Goal: Task Accomplishment & Management: Complete application form

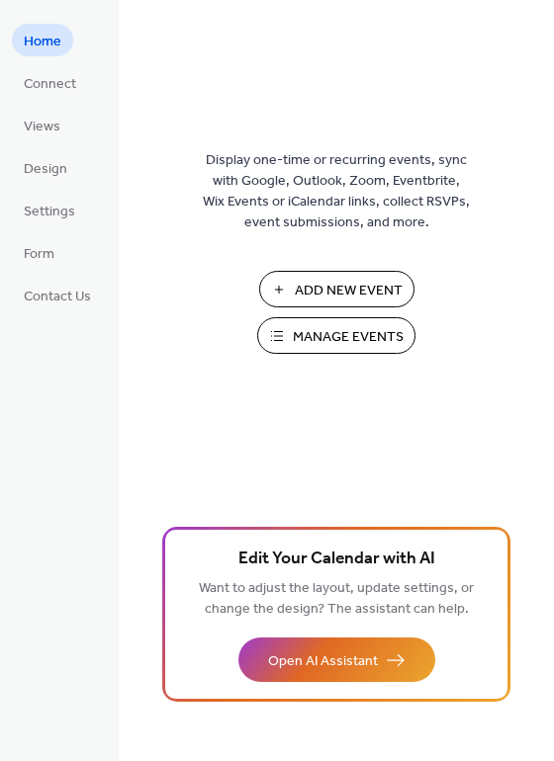
click at [321, 289] on span "Add New Event" at bounding box center [349, 291] width 108 height 21
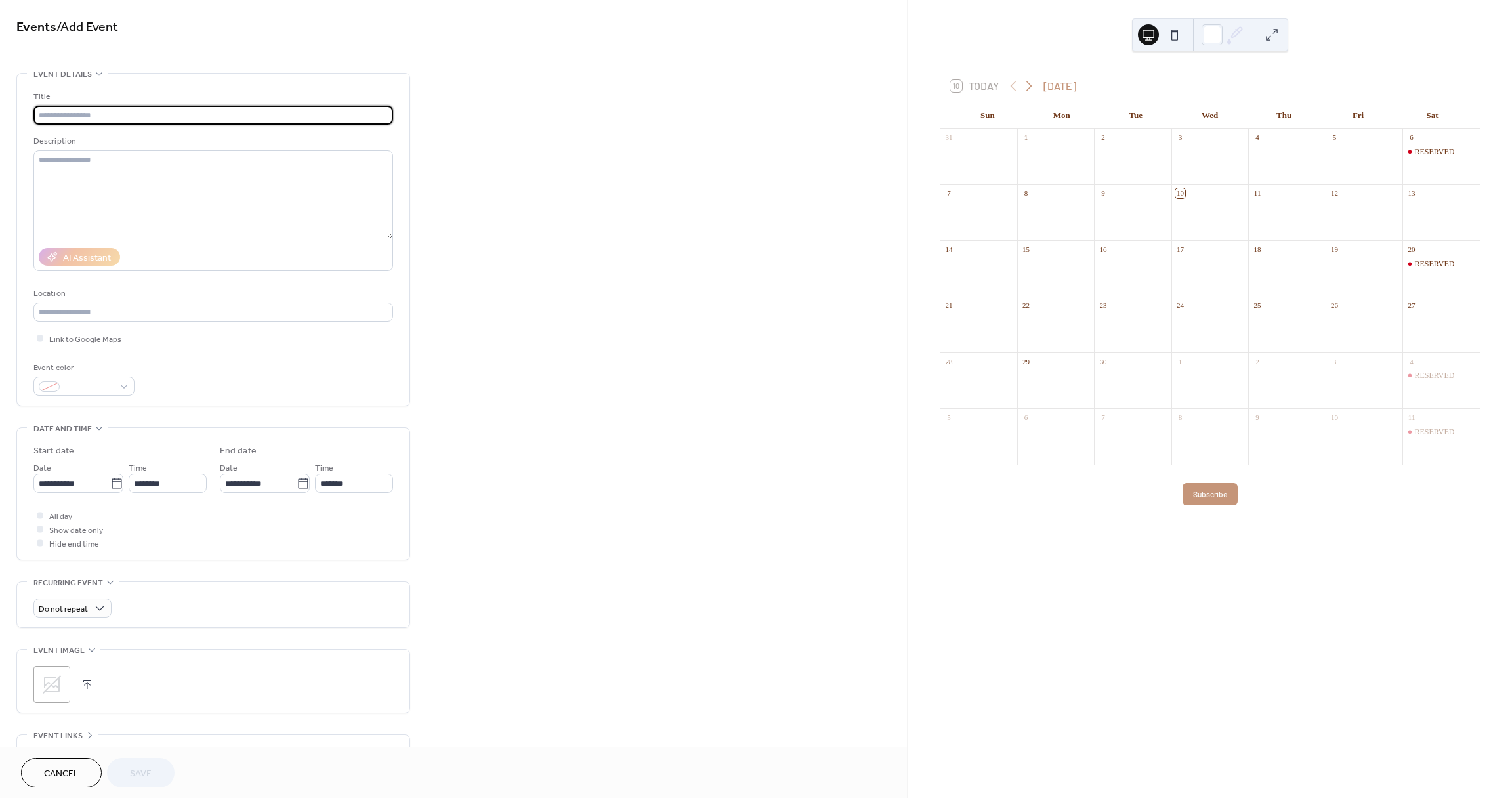
click at [1028, 90] on icon at bounding box center [1029, 86] width 16 height 16
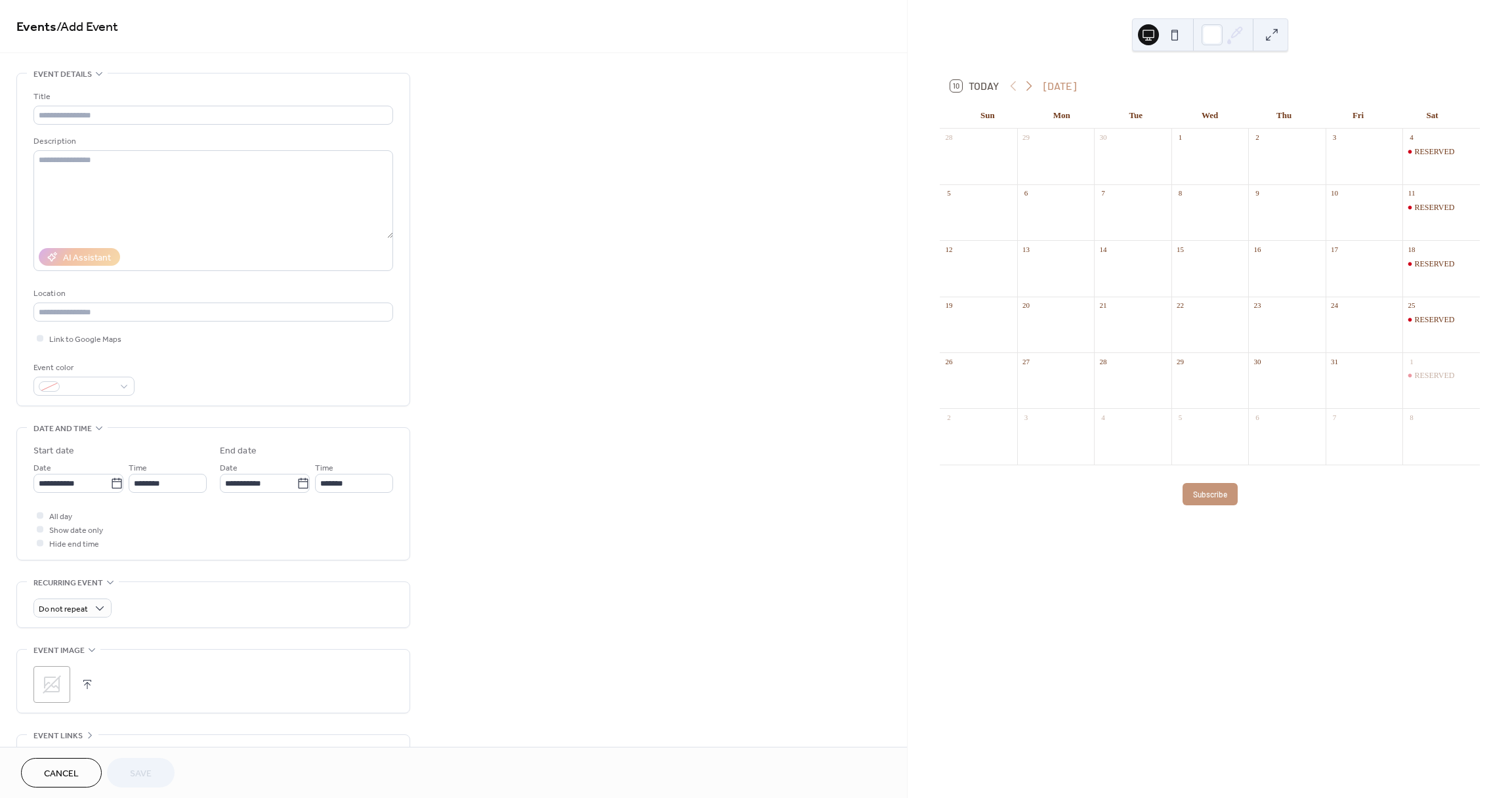
click at [1028, 90] on icon at bounding box center [1029, 86] width 16 height 16
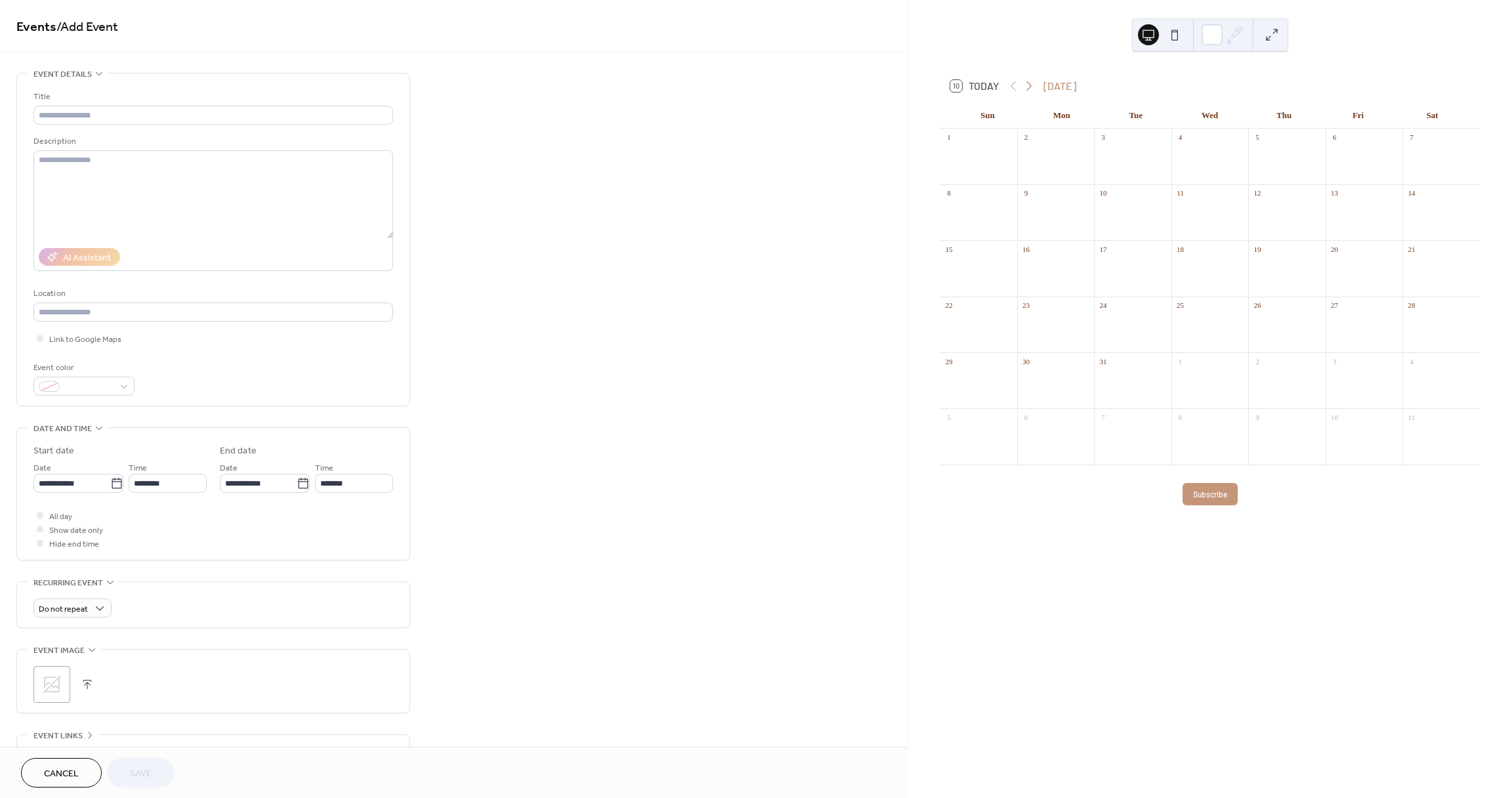
click at [1028, 90] on icon at bounding box center [1029, 86] width 16 height 16
click at [1001, 83] on button "10 [DATE]" at bounding box center [974, 86] width 58 height 19
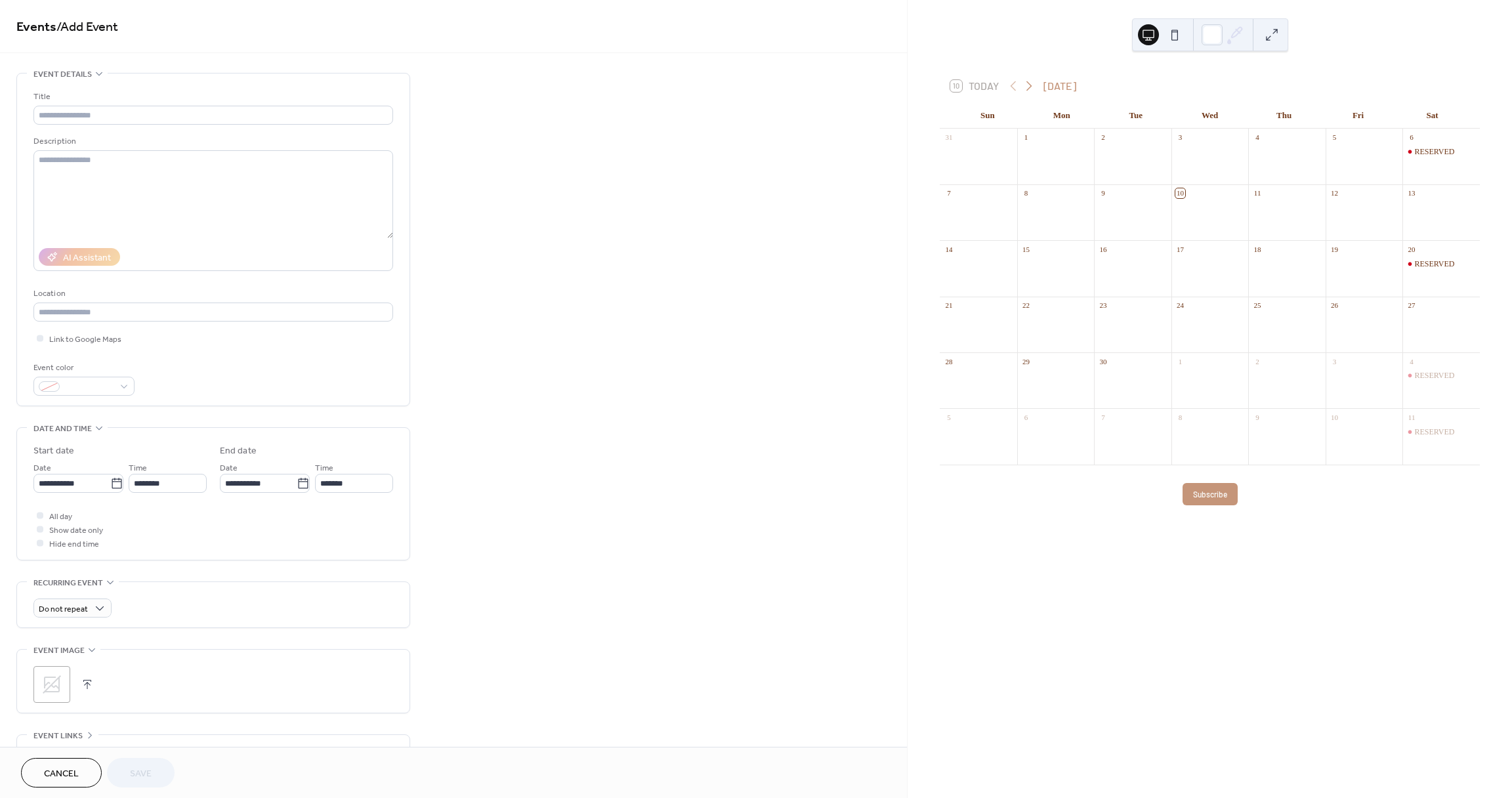
click at [1036, 87] on icon at bounding box center [1029, 86] width 16 height 16
click at [1029, 86] on icon at bounding box center [1029, 86] width 16 height 16
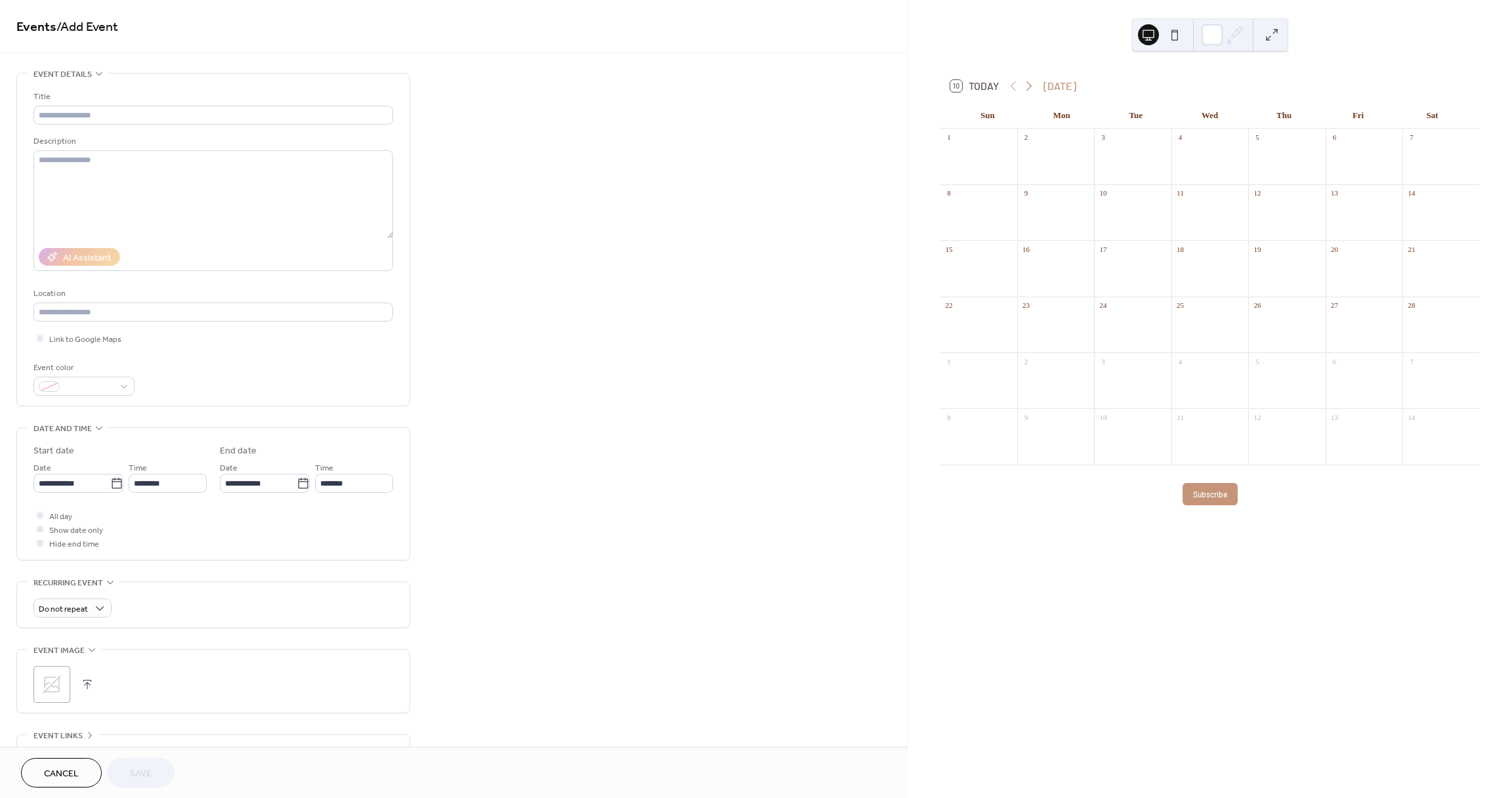
click at [1029, 86] on icon at bounding box center [1029, 86] width 16 height 16
click at [1404, 261] on div at bounding box center [1441, 275] width 78 height 33
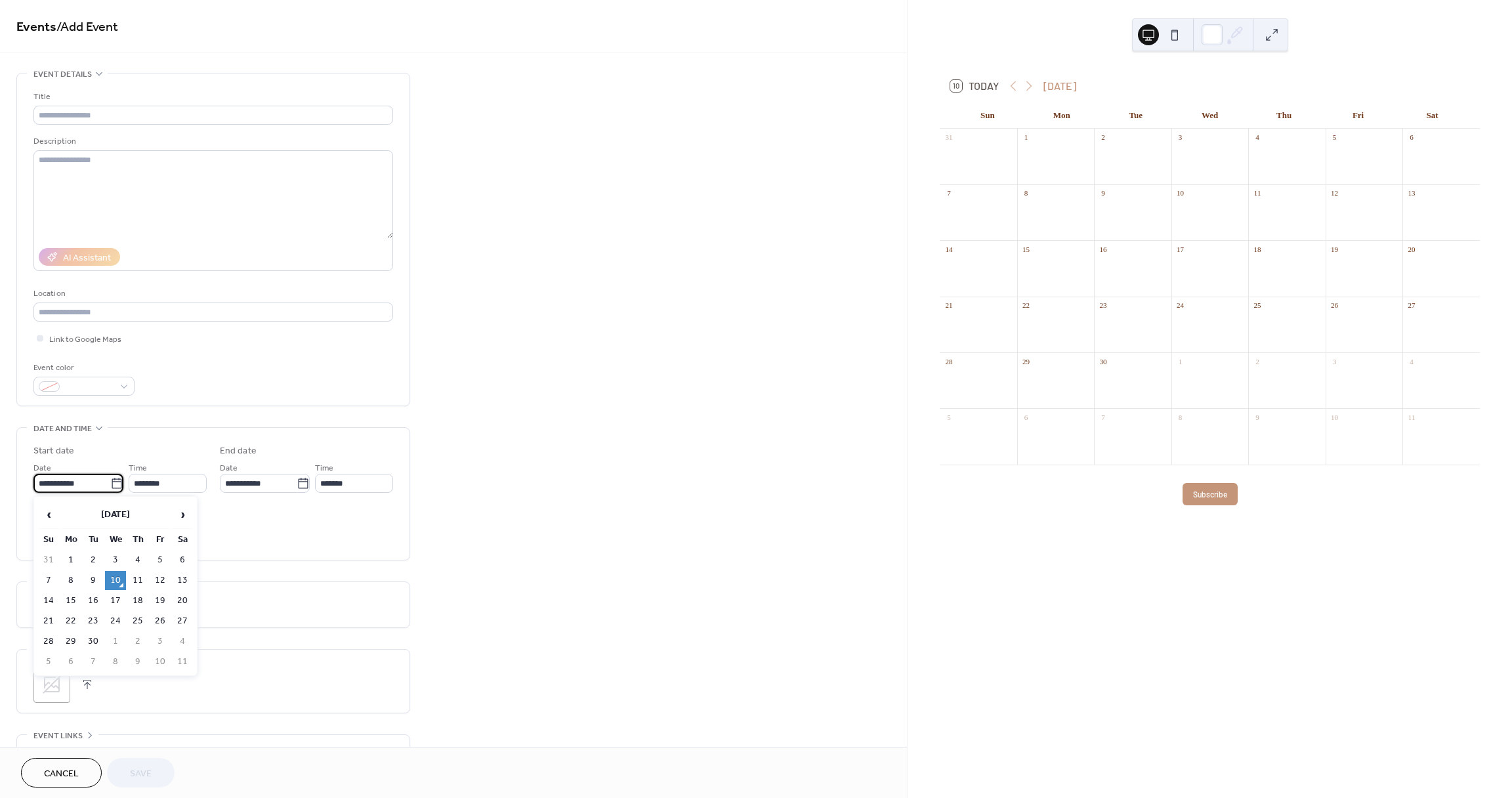
click at [106, 489] on input "**********" at bounding box center [72, 483] width 77 height 19
click at [180, 513] on span "›" at bounding box center [183, 515] width 20 height 27
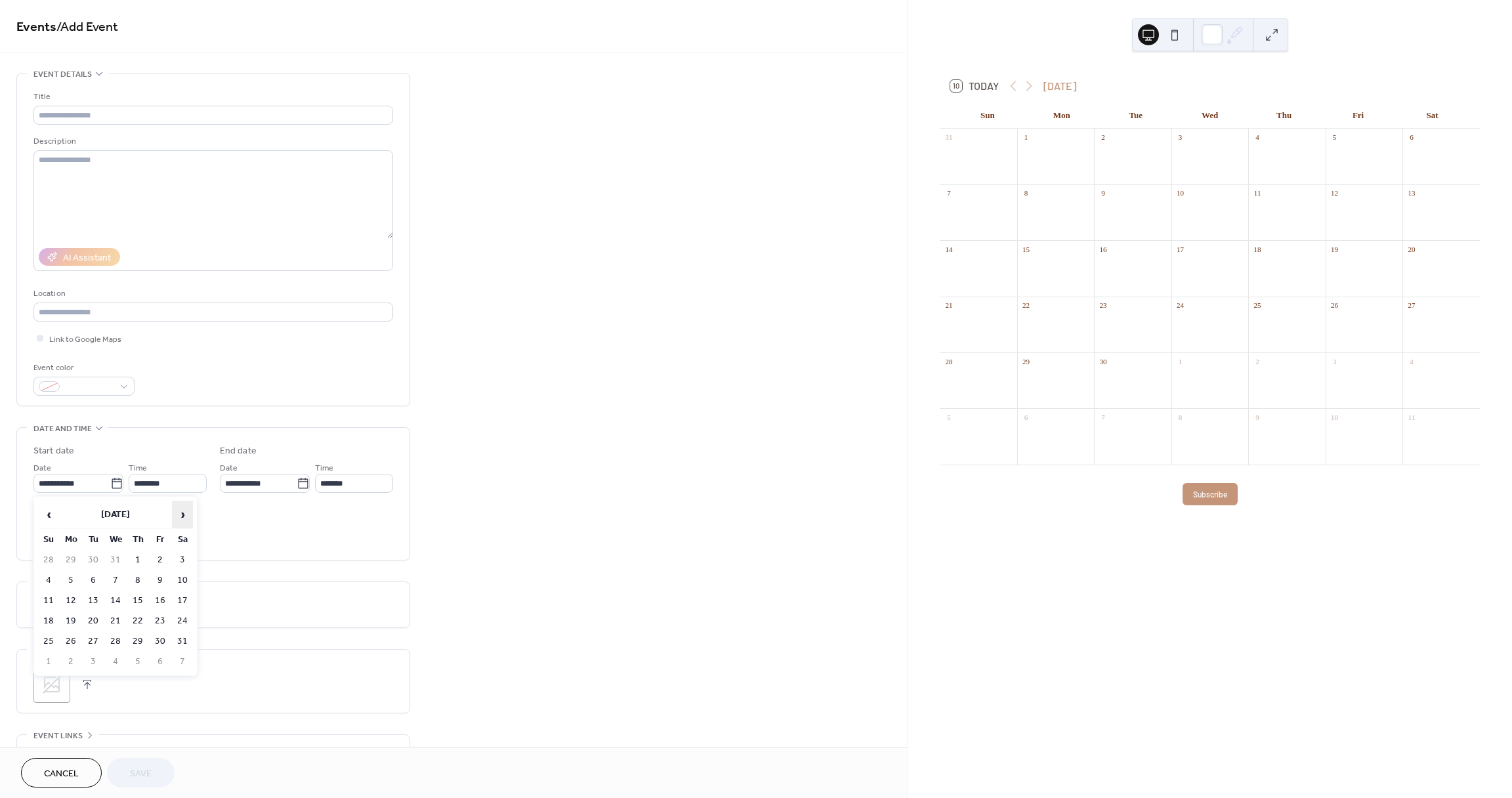
click at [180, 513] on span "›" at bounding box center [183, 515] width 20 height 27
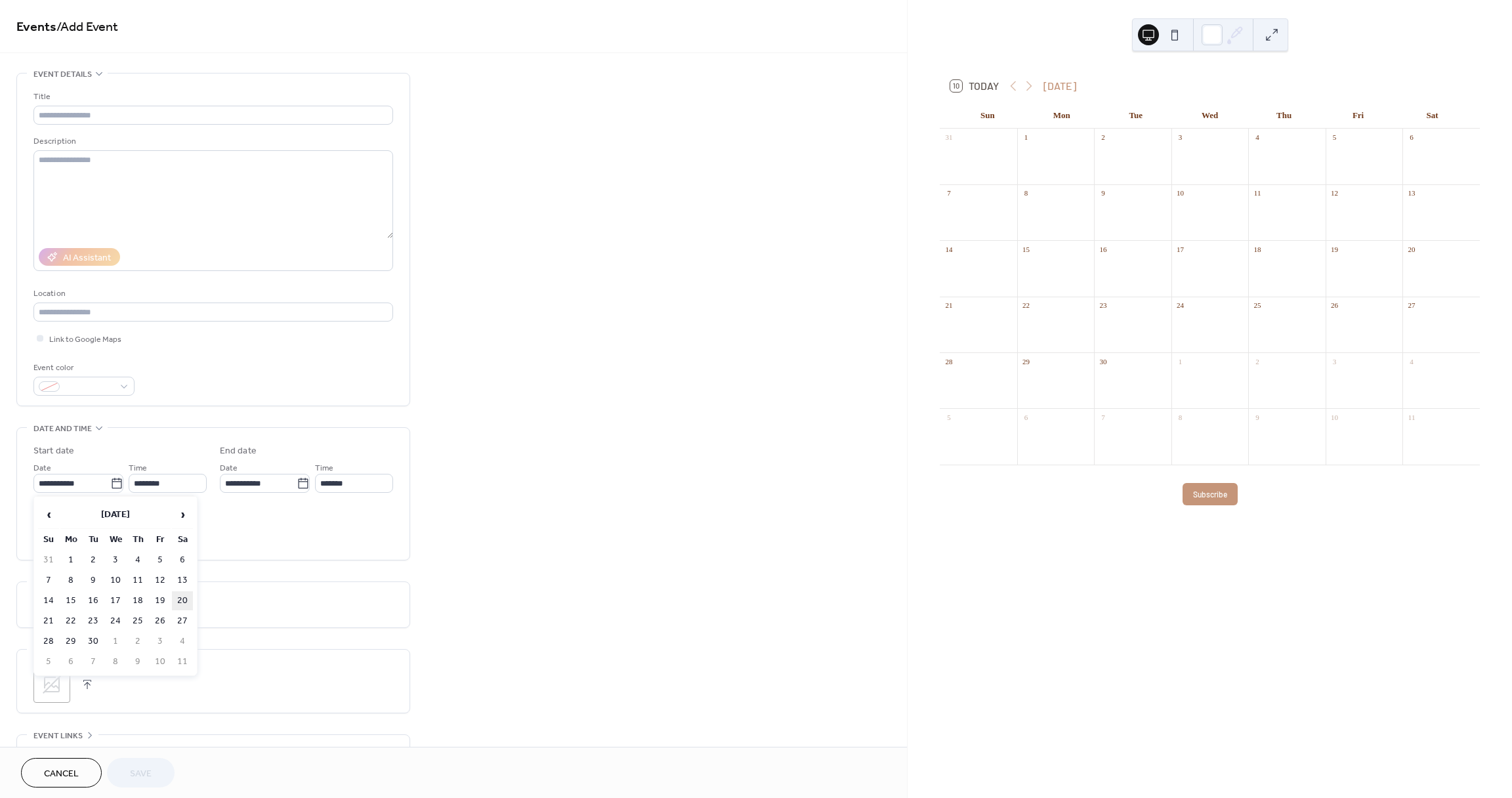
click at [180, 597] on td "20" at bounding box center [183, 601] width 21 height 19
type input "**********"
click at [93, 530] on span "Show date only" at bounding box center [76, 530] width 54 height 14
click at [92, 396] on div "Title Description AI Assistant Location Link to Google Maps Event color" at bounding box center [213, 240] width 360 height 332
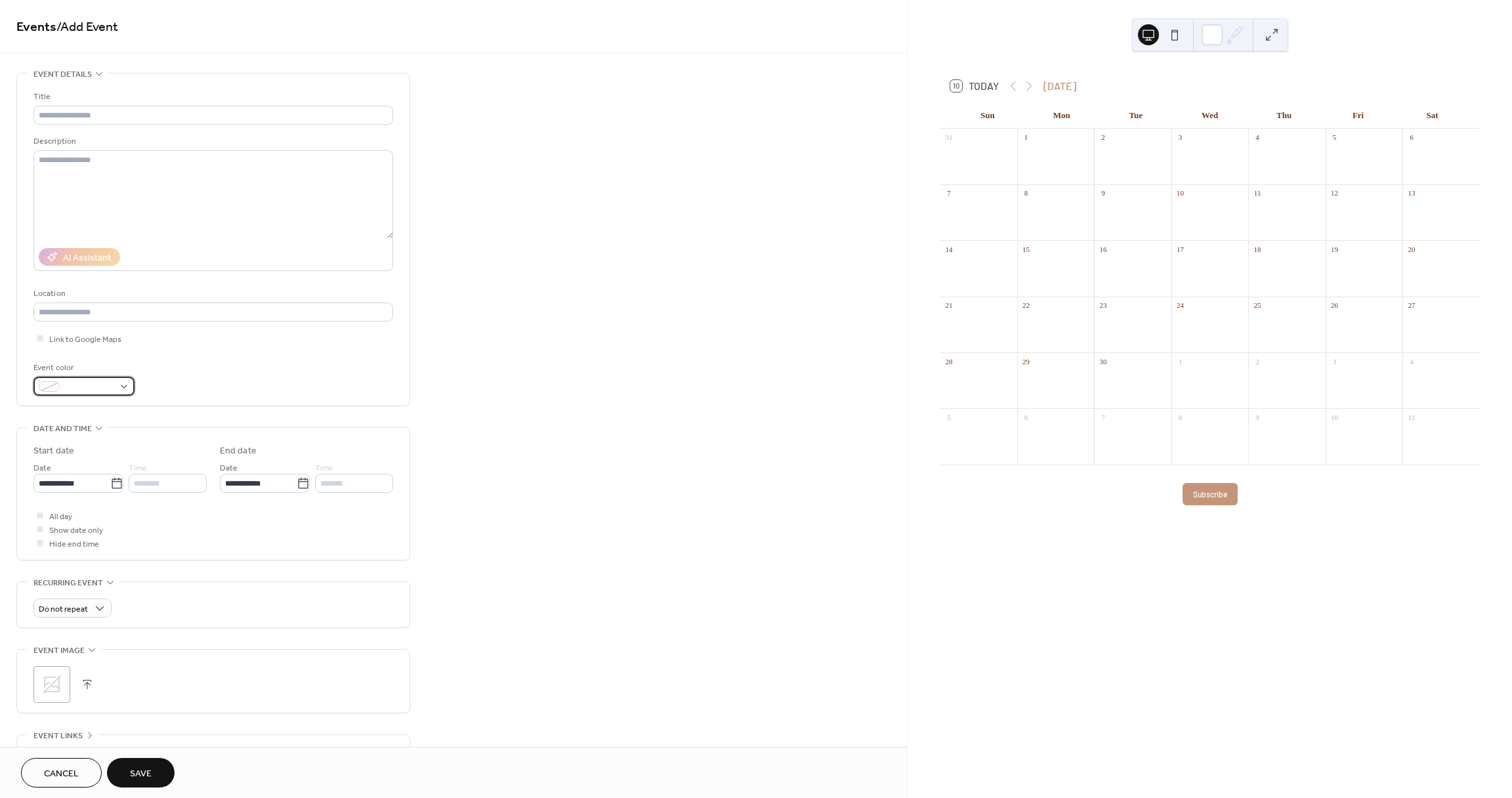
click at [92, 390] on span at bounding box center [89, 387] width 48 height 14
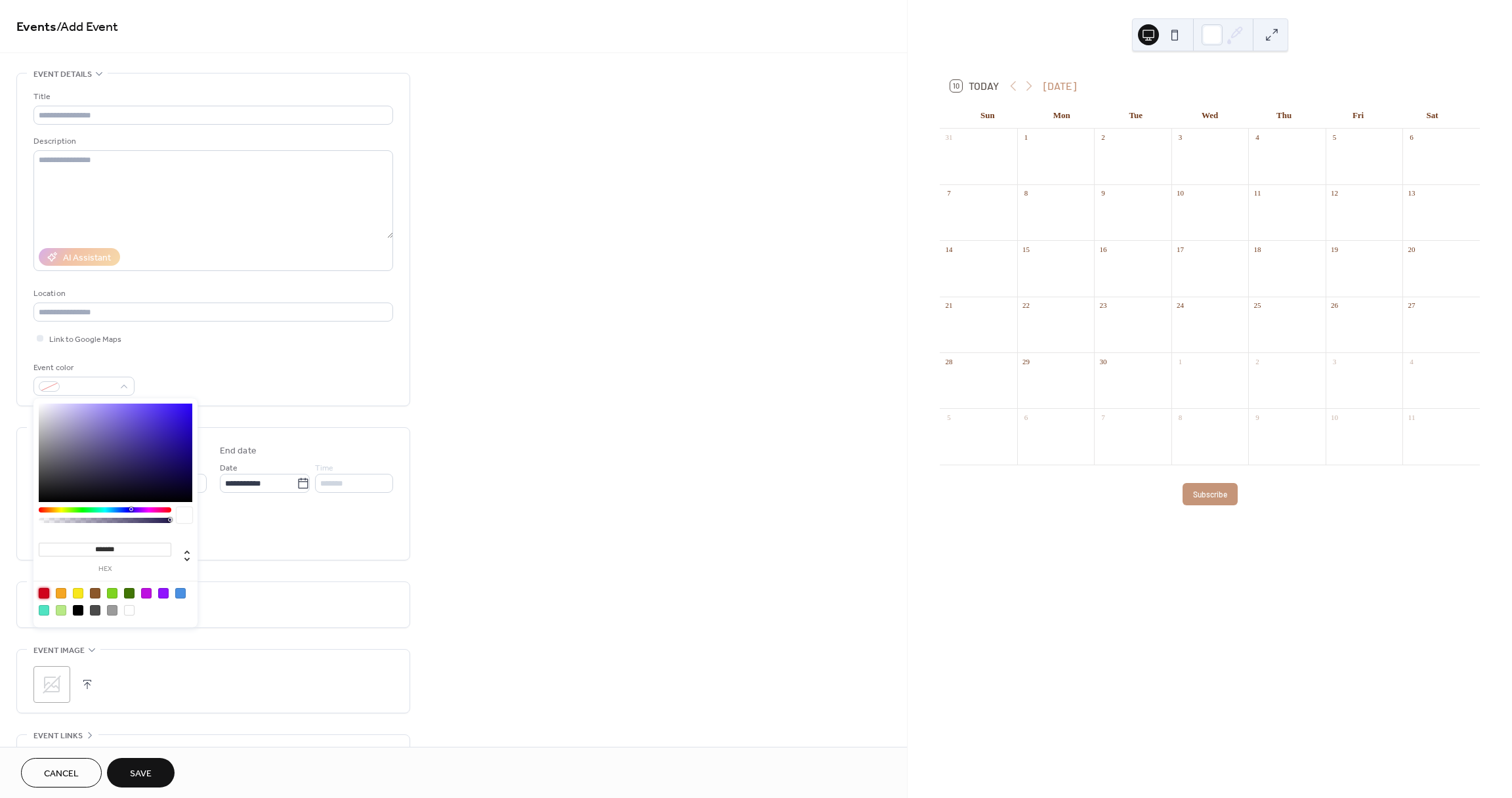
click at [44, 592] on div at bounding box center [44, 594] width 11 height 11
type input "*******"
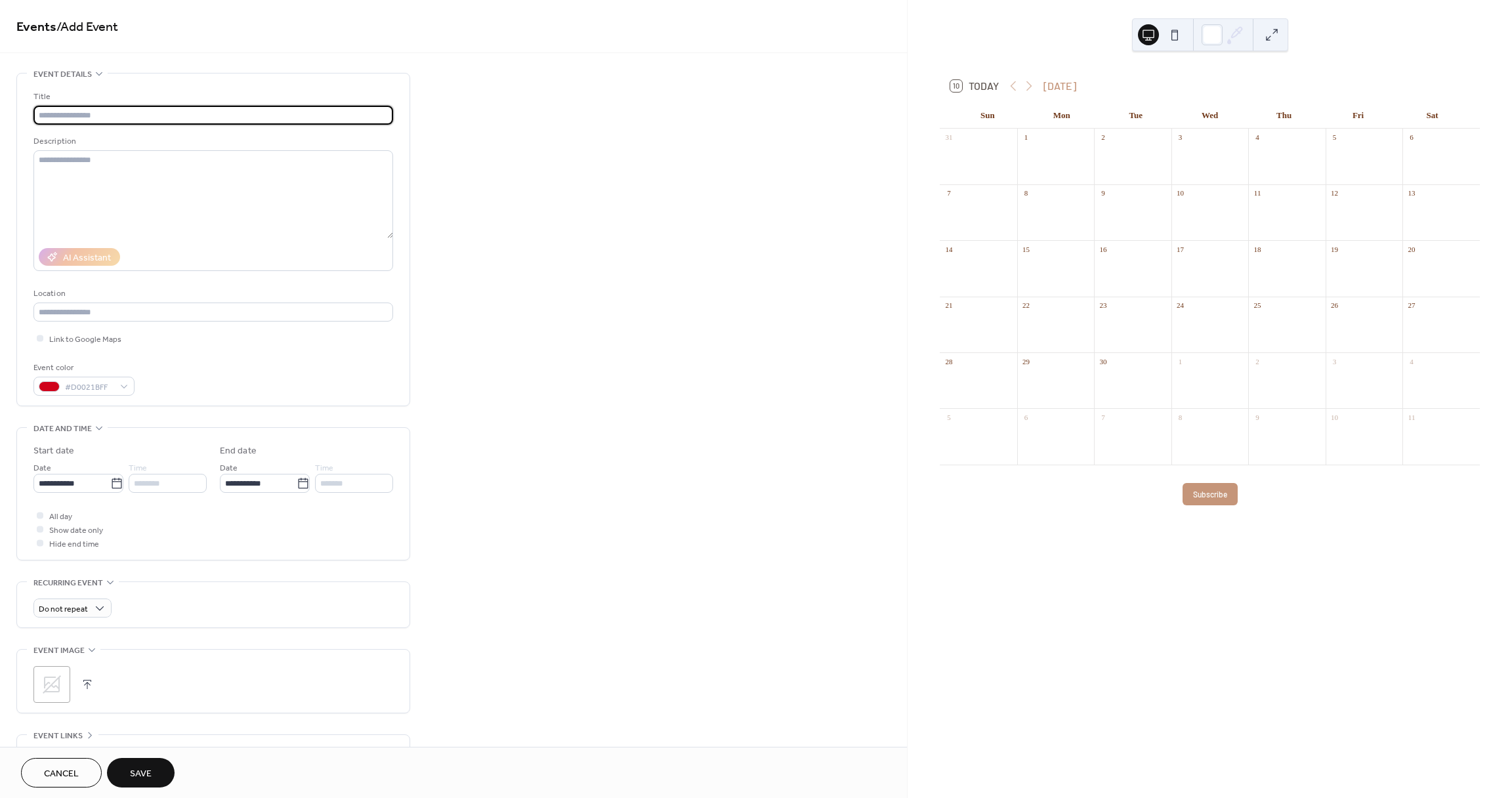
click at [112, 114] on input "text" at bounding box center [213, 115] width 360 height 19
type input "********"
click at [153, 778] on button "Save" at bounding box center [141, 773] width 68 height 29
